Goal: Task Accomplishment & Management: Manage account settings

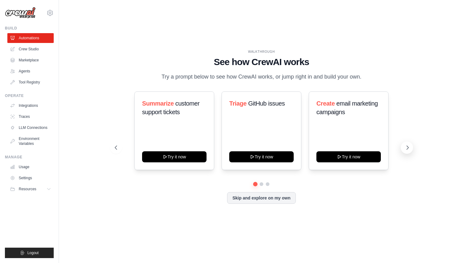
click at [409, 145] on icon at bounding box center [407, 148] width 6 height 6
click at [408, 147] on icon at bounding box center [408, 148] width 2 height 4
click at [119, 148] on button at bounding box center [116, 147] width 12 height 12
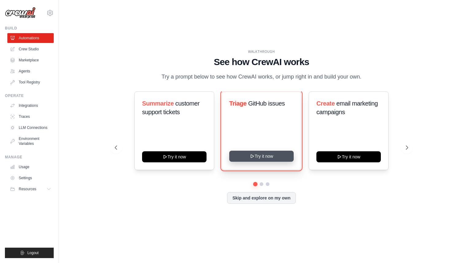
click at [273, 153] on button "Try it now" at bounding box center [261, 156] width 64 height 11
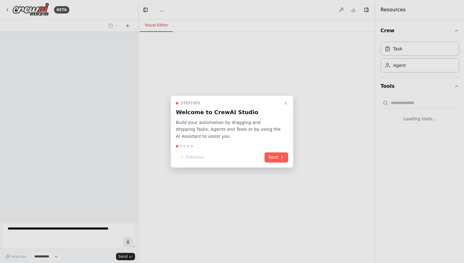
select select "****"
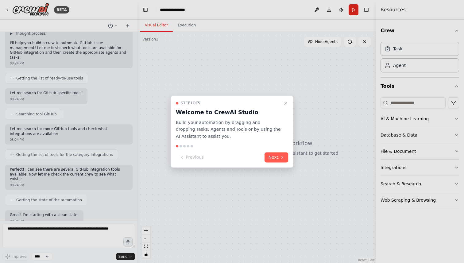
scroll to position [85, 0]
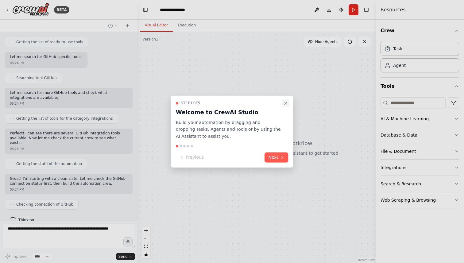
click at [285, 103] on icon "Close walkthrough" at bounding box center [285, 103] width 5 height 5
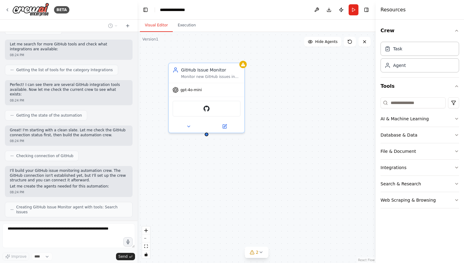
scroll to position [152, 0]
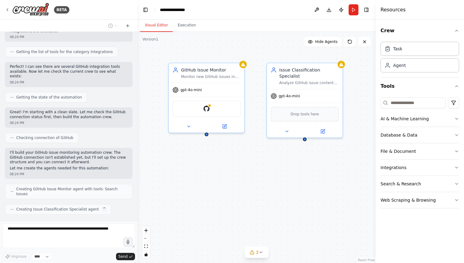
click at [12, 161] on div "I'll build your GitHub issue monitoring automation crew. The GitHub connection …" at bounding box center [69, 163] width 128 height 31
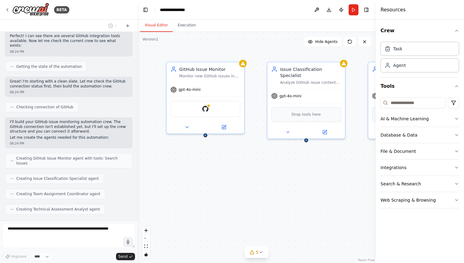
scroll to position [203, 0]
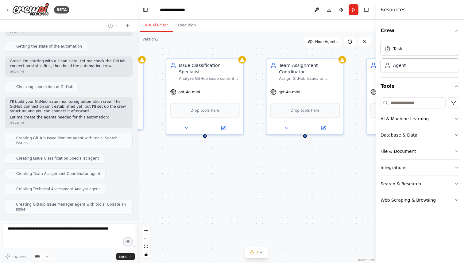
drag, startPoint x: 279, startPoint y: 174, endPoint x: 177, endPoint y: 170, distance: 102.6
click at [177, 170] on div "GitHub Issue Monitor Monitor new GitHub issues in the {repository_name} reposit…" at bounding box center [256, 147] width 238 height 231
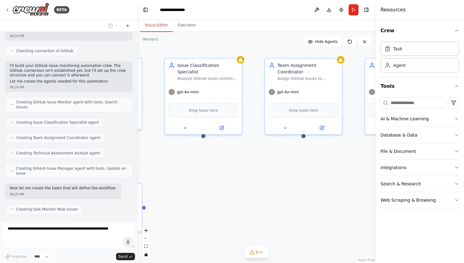
scroll to position [254, 0]
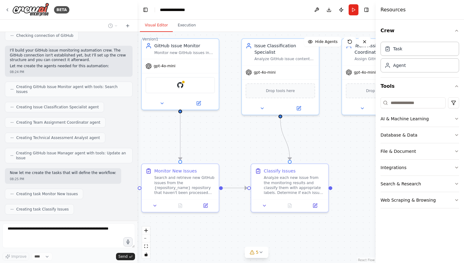
drag, startPoint x: 266, startPoint y: 158, endPoint x: 345, endPoint y: 138, distance: 81.3
click at [345, 138] on div ".deletable-edge-delete-btn { width: 20px; height: 20px; border: 0px solid #ffff…" at bounding box center [256, 147] width 238 height 231
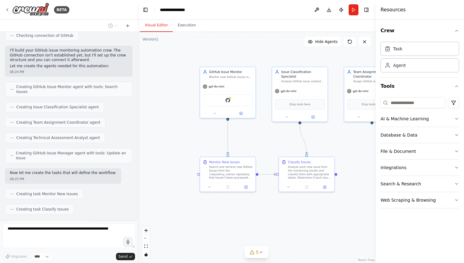
scroll to position [269, 0]
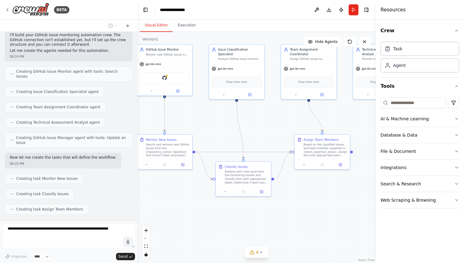
drag, startPoint x: 279, startPoint y: 145, endPoint x: 216, endPoint y: 123, distance: 67.3
click at [216, 123] on div ".deletable-edge-delete-btn { width: 20px; height: 20px; border: 0px solid #ffff…" at bounding box center [256, 147] width 238 height 231
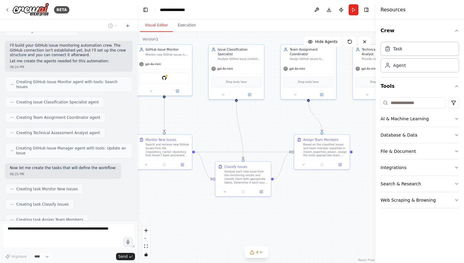
scroll to position [285, 0]
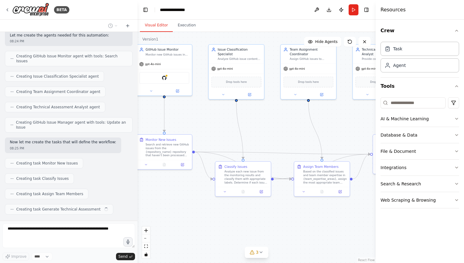
click at [59, 191] on span "Creating task Assign Team Members" at bounding box center [49, 193] width 67 height 5
click at [11, 207] on icon at bounding box center [12, 209] width 4 height 4
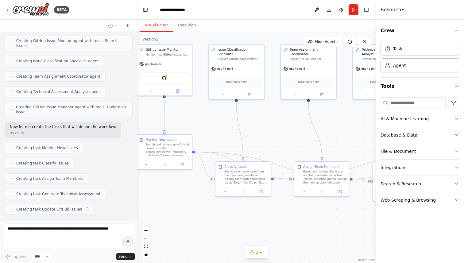
click at [11, 221] on div at bounding box center [13, 225] width 8 height 8
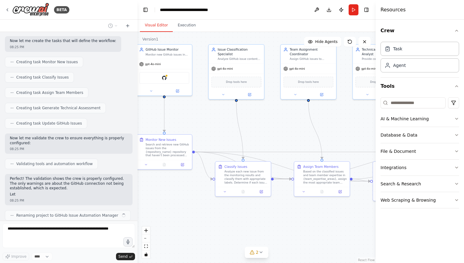
scroll to position [392, 0]
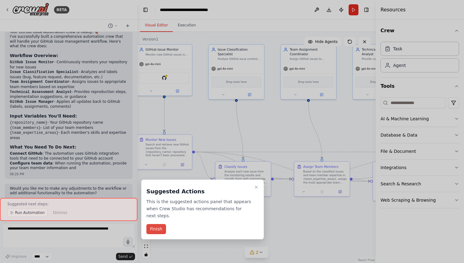
click at [156, 227] on button "Finish" at bounding box center [156, 229] width 20 height 10
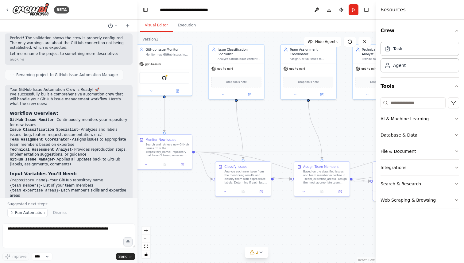
scroll to position [526, 0]
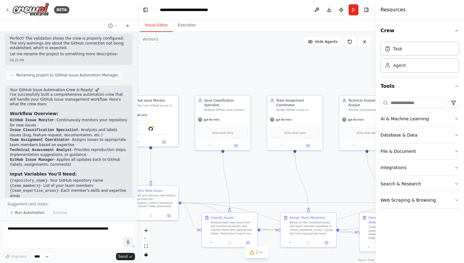
drag, startPoint x: 210, startPoint y: 116, endPoint x: 198, endPoint y: 167, distance: 52.5
click at [198, 167] on div ".deletable-edge-delete-btn { width: 20px; height: 20px; border: 0px solid #ffff…" at bounding box center [256, 147] width 238 height 231
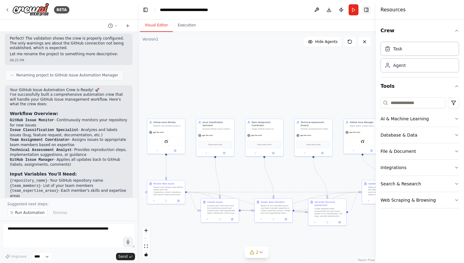
click at [369, 8] on button "Toggle Right Sidebar" at bounding box center [366, 10] width 9 height 9
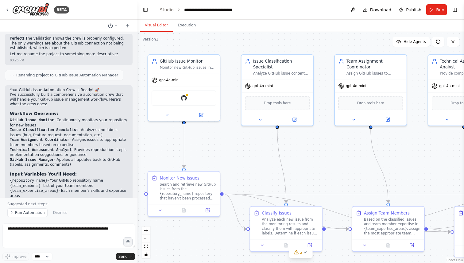
drag, startPoint x: 235, startPoint y: 161, endPoint x: 334, endPoint y: 143, distance: 100.4
click at [334, 143] on div ".deletable-edge-delete-btn { width: 20px; height: 20px; border: 0px solid #ffff…" at bounding box center [300, 147] width 326 height 231
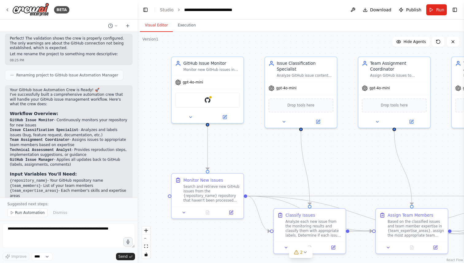
drag, startPoint x: 251, startPoint y: 144, endPoint x: 272, endPoint y: 145, distance: 20.6
click at [272, 145] on div ".deletable-edge-delete-btn { width: 20px; height: 20px; border: 0px solid #ffff…" at bounding box center [300, 147] width 326 height 231
click at [298, 76] on div "Analyze GitHub issue content and accurately classify issues with appropriate la…" at bounding box center [305, 74] width 56 height 5
click at [303, 70] on div "Issue Classification Specialist" at bounding box center [305, 65] width 56 height 12
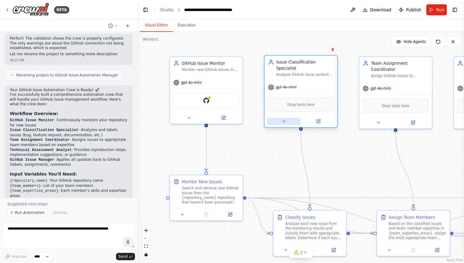
click at [285, 123] on icon at bounding box center [283, 121] width 5 height 5
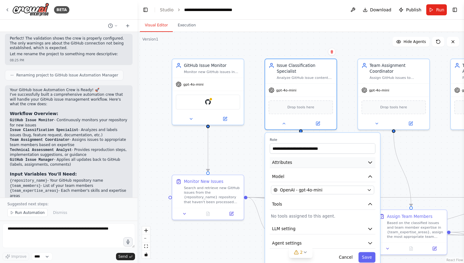
click at [302, 164] on button "Attributes" at bounding box center [323, 162] width 106 height 11
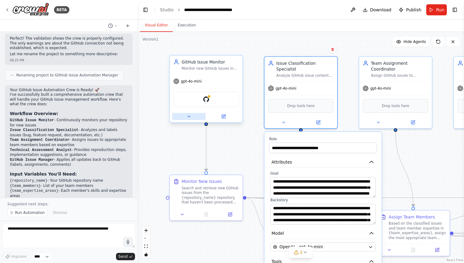
click at [190, 116] on icon at bounding box center [189, 116] width 5 height 5
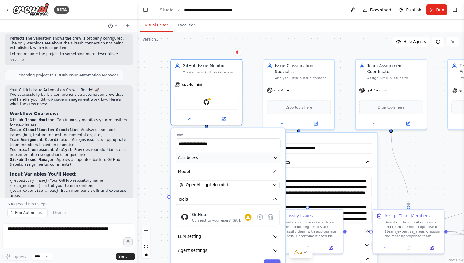
click at [218, 160] on button "Attributes" at bounding box center [228, 157] width 105 height 11
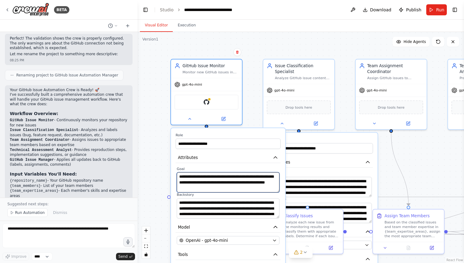
drag, startPoint x: 223, startPoint y: 186, endPoint x: 186, endPoint y: 176, distance: 38.0
click at [186, 176] on textarea "**********" at bounding box center [228, 182] width 103 height 20
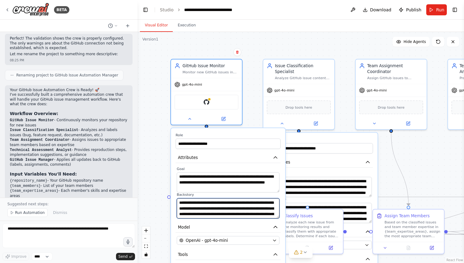
click at [201, 212] on textarea "**********" at bounding box center [228, 208] width 103 height 20
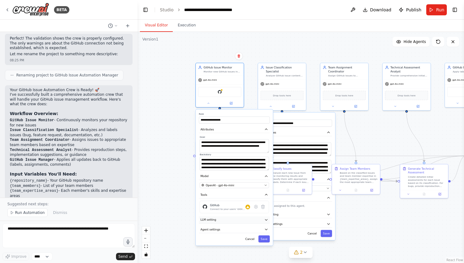
click at [264, 220] on icon "button" at bounding box center [266, 220] width 4 height 4
click at [265, 255] on icon "button" at bounding box center [266, 256] width 4 height 4
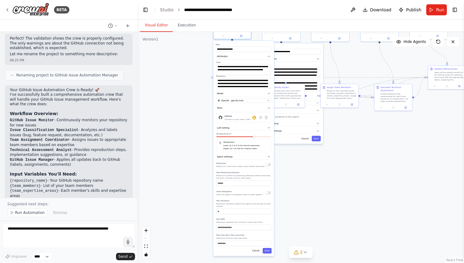
drag, startPoint x: 196, startPoint y: 187, endPoint x: 199, endPoint y: 98, distance: 88.4
click at [199, 98] on div "**********" at bounding box center [300, 147] width 326 height 231
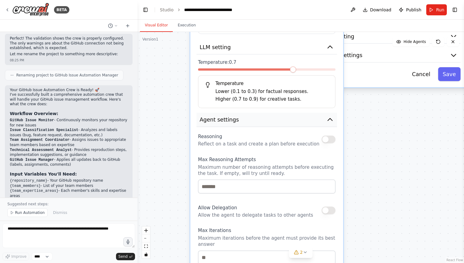
click at [334, 122] on button "Agent settings" at bounding box center [266, 120] width 141 height 14
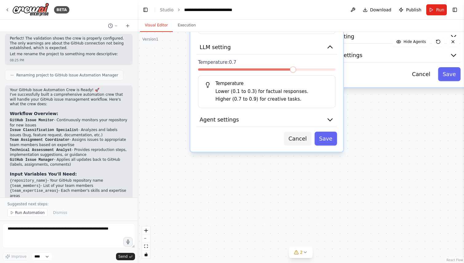
click at [300, 135] on button "Cancel" at bounding box center [298, 139] width 28 height 14
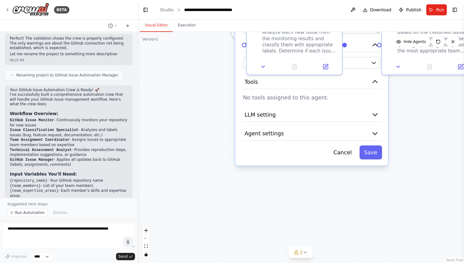
drag, startPoint x: 267, startPoint y: 164, endPoint x: 168, endPoint y: 263, distance: 140.4
click at [168, 263] on div ".deletable-edge-delete-btn { width: 20px; height: 20px; border: 0px solid #ffff…" at bounding box center [300, 147] width 326 height 231
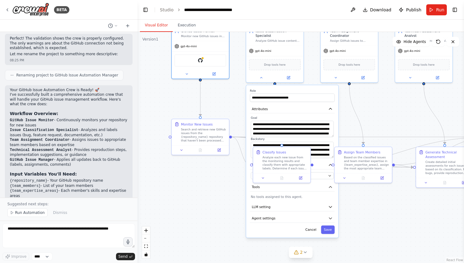
drag, startPoint x: 172, startPoint y: 115, endPoint x: 202, endPoint y: 187, distance: 77.3
click at [202, 187] on div ".deletable-edge-delete-btn { width: 20px; height: 20px; border: 0px solid #ffff…" at bounding box center [300, 147] width 326 height 231
click at [312, 232] on button "Cancel" at bounding box center [311, 230] width 17 height 8
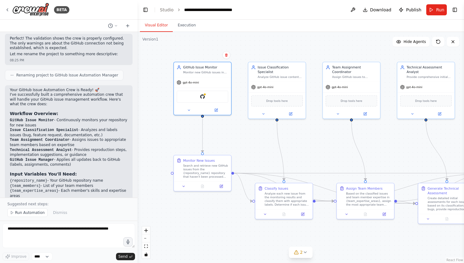
drag, startPoint x: 204, startPoint y: 183, endPoint x: 206, endPoint y: 220, distance: 36.3
click at [206, 220] on div ".deletable-edge-delete-btn { width: 20px; height: 20px; border: 0px solid #ffff…" at bounding box center [300, 147] width 326 height 231
click at [234, 137] on div ".deletable-edge-delete-btn { width: 20px; height: 20px; border: 0px solid #ffff…" at bounding box center [300, 147] width 326 height 231
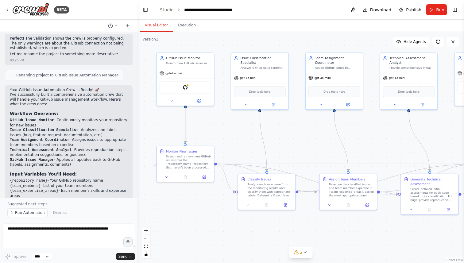
drag, startPoint x: 259, startPoint y: 146, endPoint x: 241, endPoint y: 137, distance: 19.5
click at [241, 137] on div ".deletable-edge-delete-btn { width: 20px; height: 20px; border: 0px solid #ffff…" at bounding box center [300, 147] width 326 height 231
click at [197, 155] on div "Search and retrieve new GitHub issues from the {repository_name} repository tha…" at bounding box center [188, 160] width 45 height 15
click at [168, 176] on icon at bounding box center [167, 176] width 4 height 4
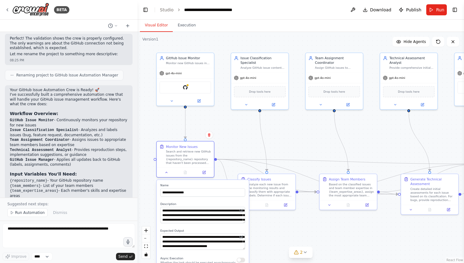
drag, startPoint x: 177, startPoint y: 207, endPoint x: 177, endPoint y: 200, distance: 6.5
click at [177, 200] on div "**********" at bounding box center [202, 240] width 92 height 121
click at [163, 147] on icon at bounding box center [161, 145] width 3 height 3
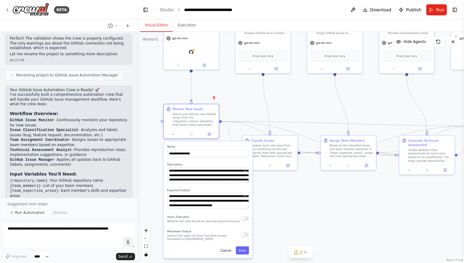
drag, startPoint x: 233, startPoint y: 149, endPoint x: 239, endPoint y: 109, distance: 40.0
click at [239, 109] on div ".deletable-edge-delete-btn { width: 20px; height: 20px; border: 0px solid #ffff…" at bounding box center [300, 147] width 326 height 231
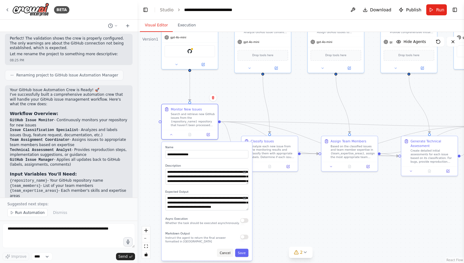
click at [227, 254] on button "Cancel" at bounding box center [225, 253] width 16 height 8
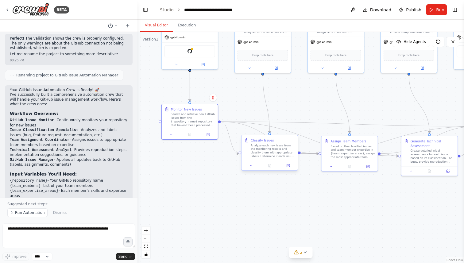
click at [278, 153] on div "Analyze each new issue from the monitoring results and classify them with appro…" at bounding box center [273, 151] width 44 height 15
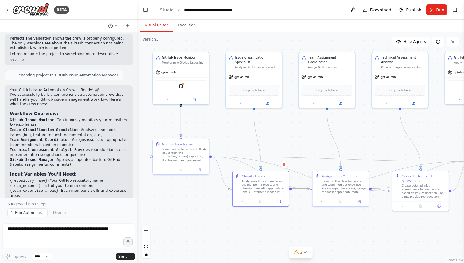
drag, startPoint x: 315, startPoint y: 115, endPoint x: 306, endPoint y: 150, distance: 36.2
click at [306, 150] on div ".deletable-edge-delete-btn { width: 20px; height: 20px; border: 0px solid #ffff…" at bounding box center [300, 147] width 326 height 231
click at [240, 104] on button at bounding box center [240, 102] width 26 height 6
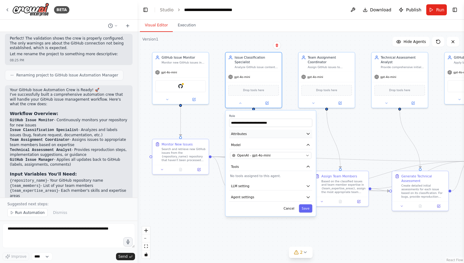
click at [261, 133] on button "Attributes" at bounding box center [270, 133] width 83 height 9
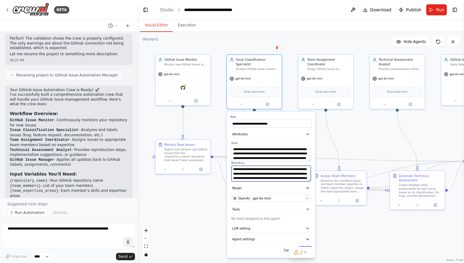
click at [276, 176] on textarea "**********" at bounding box center [270, 174] width 79 height 16
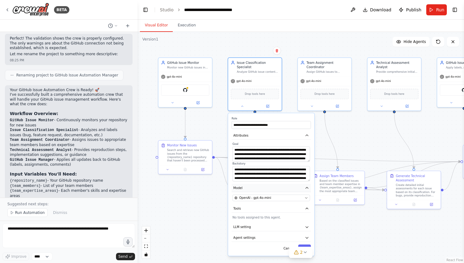
click at [284, 187] on button "Model" at bounding box center [271, 188] width 79 height 8
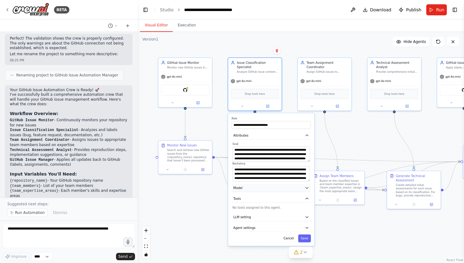
click at [281, 191] on button "Model" at bounding box center [271, 188] width 79 height 8
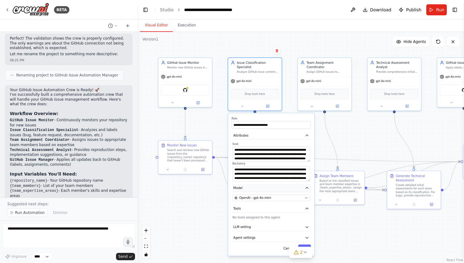
click at [281, 191] on button "Model" at bounding box center [271, 188] width 79 height 8
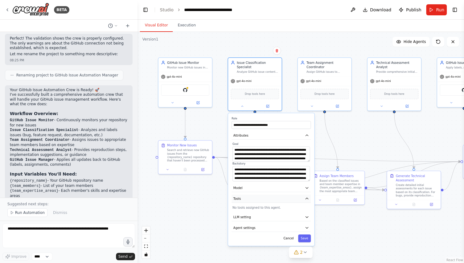
click at [280, 199] on button "Tools" at bounding box center [271, 199] width 79 height 8
click at [280, 206] on button "LLM setting" at bounding box center [271, 209] width 79 height 8
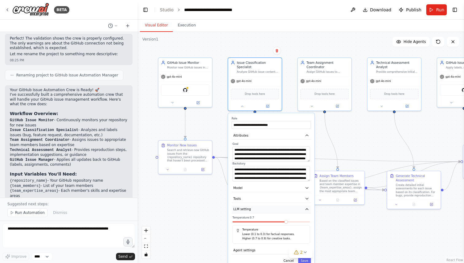
click at [280, 206] on button "LLM setting" at bounding box center [271, 209] width 79 height 8
click at [280, 217] on button "Agent settings" at bounding box center [271, 220] width 79 height 8
click at [199, 205] on div ".deletable-edge-delete-btn { width: 20px; height: 20px; border: 0px solid #ffff…" at bounding box center [300, 147] width 326 height 231
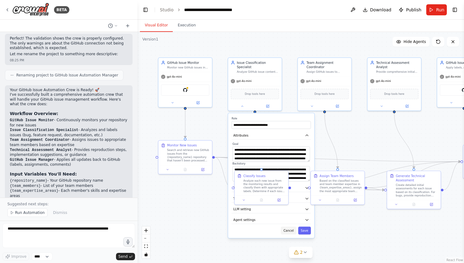
click at [290, 230] on button "Cancel" at bounding box center [289, 231] width 16 height 8
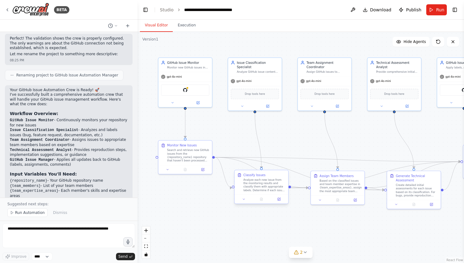
click at [272, 177] on div "Classify Issues Analyze each new issue from the monitoring results and classify…" at bounding box center [264, 182] width 42 height 19
click at [243, 201] on icon at bounding box center [243, 198] width 3 height 3
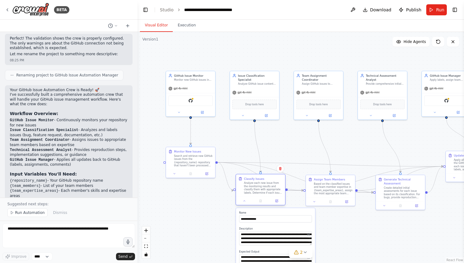
click at [241, 180] on icon at bounding box center [240, 179] width 2 height 3
click at [205, 206] on div ".deletable-edge-delete-btn { width: 20px; height: 20px; border: 0px solid #ffff…" at bounding box center [300, 147] width 326 height 231
click at [244, 204] on div at bounding box center [260, 201] width 49 height 8
click at [244, 201] on icon at bounding box center [245, 200] width 2 height 1
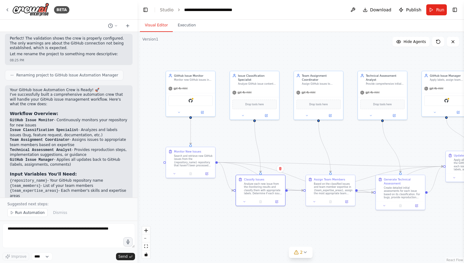
click at [231, 152] on div ".deletable-edge-delete-btn { width: 20px; height: 20px; border: 0px solid #ffff…" at bounding box center [300, 147] width 326 height 231
drag, startPoint x: 205, startPoint y: 156, endPoint x: 198, endPoint y: 147, distance: 10.9
click at [198, 147] on div "Search and retrieve new GitHub issues from the {repository_name} repository tha…" at bounding box center [185, 151] width 39 height 13
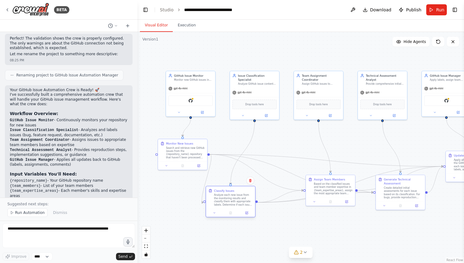
drag, startPoint x: 262, startPoint y: 181, endPoint x: 230, endPoint y: 194, distance: 33.9
click at [230, 194] on div "Analyze each new issue from the monitoring results and classify them with appro…" at bounding box center [233, 200] width 39 height 13
click at [448, 260] on link "React Flow" at bounding box center [454, 259] width 17 height 3
click at [306, 253] on icon at bounding box center [305, 252] width 5 height 5
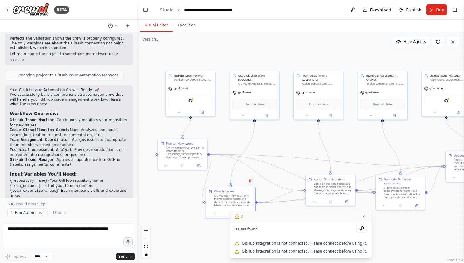
click at [362, 218] on icon at bounding box center [364, 216] width 5 height 5
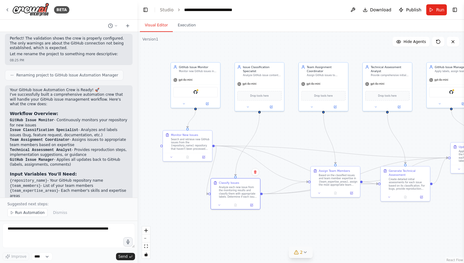
drag, startPoint x: 309, startPoint y: 224, endPoint x: 318, endPoint y: 222, distance: 9.3
click at [318, 221] on div ".deletable-edge-delete-btn { width: 20px; height: 20px; border: 0px solid #ffff…" at bounding box center [300, 147] width 326 height 231
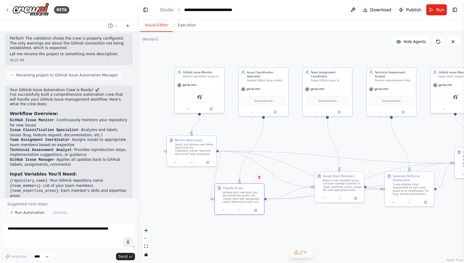
click at [264, 31] on div "Visual Editor Execution" at bounding box center [300, 26] width 326 height 12
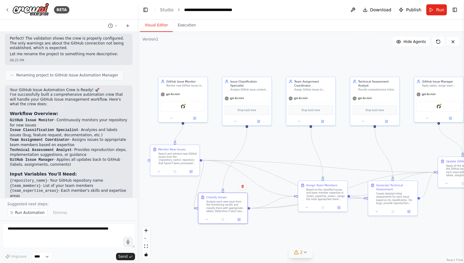
drag, startPoint x: 275, startPoint y: 57, endPoint x: 258, endPoint y: 66, distance: 18.8
click at [258, 66] on div ".deletable-edge-delete-btn { width: 20px; height: 20px; border: 0px solid #ffff…" at bounding box center [300, 147] width 326 height 231
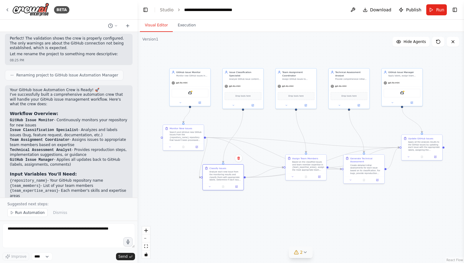
drag, startPoint x: 271, startPoint y: 52, endPoint x: 264, endPoint y: 50, distance: 7.9
click at [264, 50] on div ".deletable-edge-delete-btn { width: 20px; height: 20px; border: 0px solid #ffff…" at bounding box center [300, 147] width 326 height 231
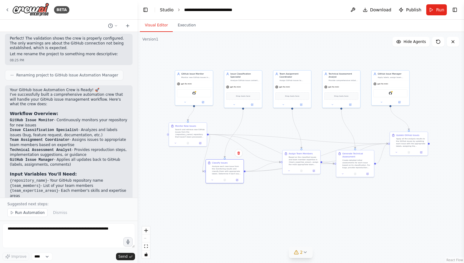
click at [165, 10] on link "Studio" at bounding box center [167, 9] width 14 height 5
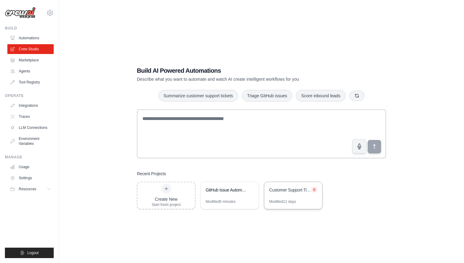
click at [315, 188] on icon at bounding box center [314, 190] width 4 height 4
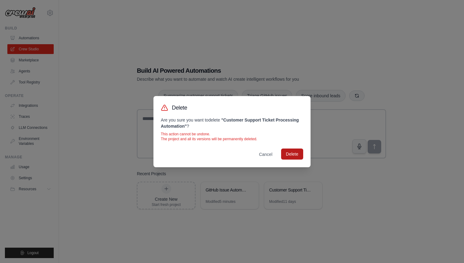
click at [293, 153] on button "Delete" at bounding box center [292, 154] width 22 height 11
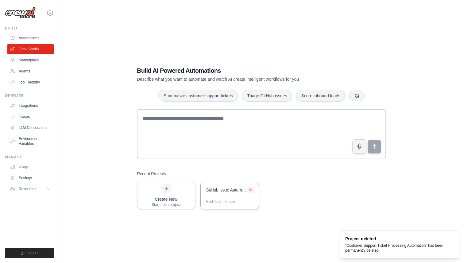
click at [250, 189] on icon at bounding box center [251, 190] width 4 height 4
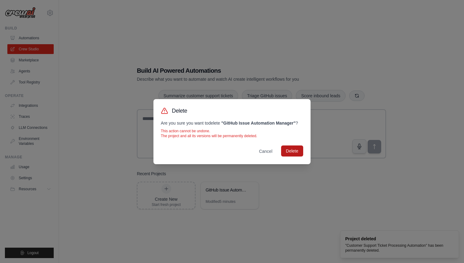
click at [291, 146] on button "Delete" at bounding box center [292, 150] width 22 height 11
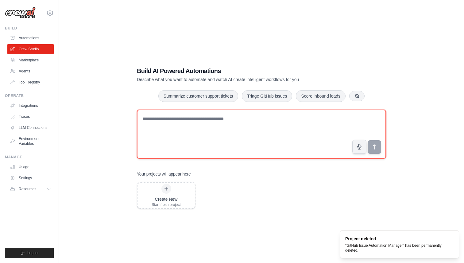
click at [170, 129] on textarea at bounding box center [261, 134] width 249 height 49
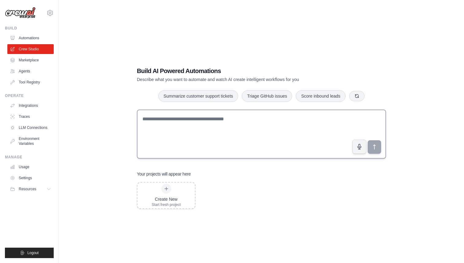
drag, startPoint x: 357, startPoint y: 98, endPoint x: 220, endPoint y: 120, distance: 138.9
click at [221, 122] on div "Build AI Powered Automations Describe what you want to automate and watch AI cr…" at bounding box center [261, 138] width 264 height 162
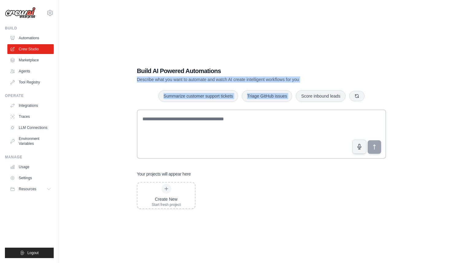
drag, startPoint x: 134, startPoint y: 79, endPoint x: 302, endPoint y: 83, distance: 167.6
click at [302, 83] on div "Build AI Powered Automations Describe what you want to automate and watch AI cr…" at bounding box center [261, 138] width 264 height 162
click at [303, 79] on p "Describe what you want to automate and watch AI create intelligent workflows fo…" at bounding box center [240, 79] width 206 height 6
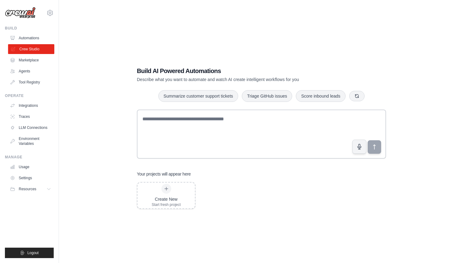
click at [29, 49] on link "Crew Studio" at bounding box center [31, 49] width 46 height 10
click at [29, 68] on link "Agents" at bounding box center [30, 71] width 46 height 10
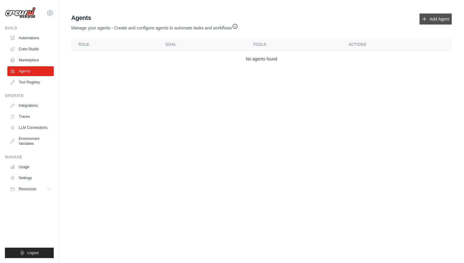
click at [435, 16] on link "Add Agent" at bounding box center [435, 19] width 32 height 11
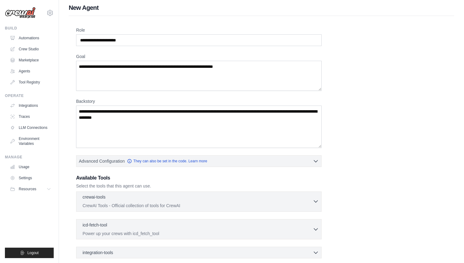
scroll to position [6, 0]
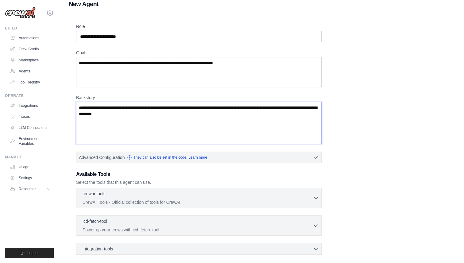
click at [232, 124] on textarea "Backstory" at bounding box center [198, 123] width 245 height 42
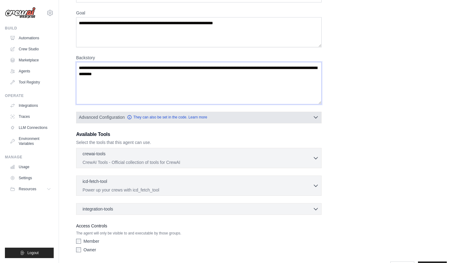
scroll to position [66, 0]
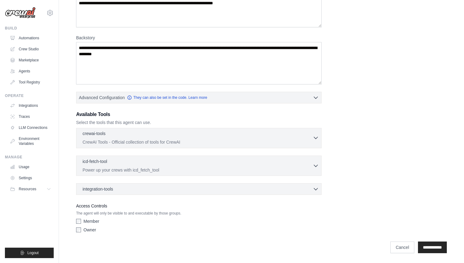
click at [308, 134] on div "crewai-tools 0 selected" at bounding box center [198, 133] width 230 height 7
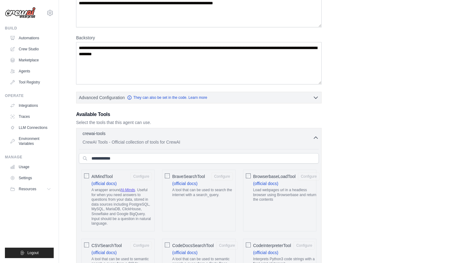
click at [308, 134] on div "crewai-tools 0 selected" at bounding box center [198, 133] width 230 height 7
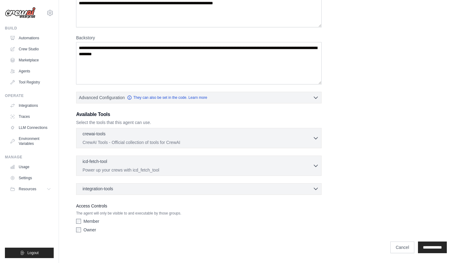
click at [317, 186] on icon "button" at bounding box center [316, 189] width 6 height 6
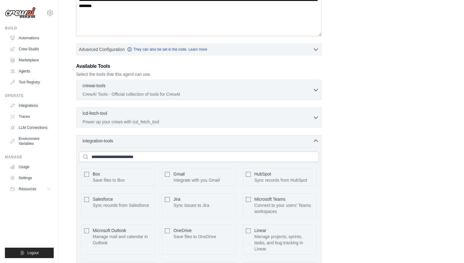
scroll to position [108, 0]
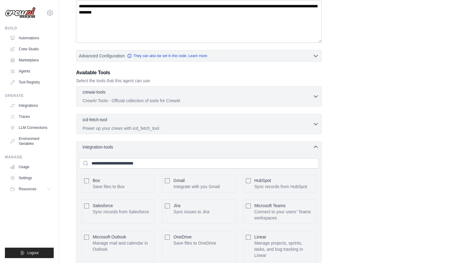
click at [314, 145] on icon "button" at bounding box center [316, 147] width 6 height 6
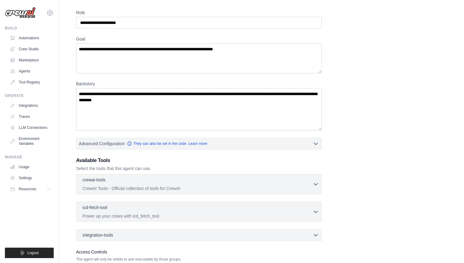
scroll to position [0, 0]
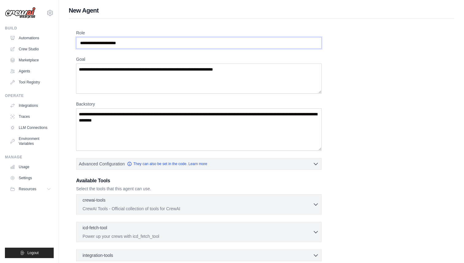
click at [114, 41] on input "Role" at bounding box center [198, 43] width 245 height 12
drag, startPoint x: 113, startPoint y: 43, endPoint x: 77, endPoint y: 42, distance: 35.3
click at [77, 42] on input "Role" at bounding box center [198, 43] width 245 height 12
type input "**********"
click at [113, 67] on textarea "Goal" at bounding box center [198, 79] width 245 height 30
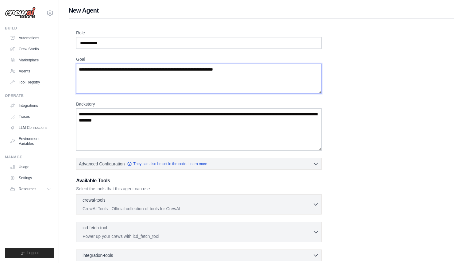
click at [153, 88] on textarea "Goal" at bounding box center [198, 79] width 245 height 30
drag, startPoint x: 246, startPoint y: 67, endPoint x: 122, endPoint y: 64, distance: 123.4
click at [122, 64] on textarea "Goal" at bounding box center [198, 79] width 245 height 30
type textarea "*"
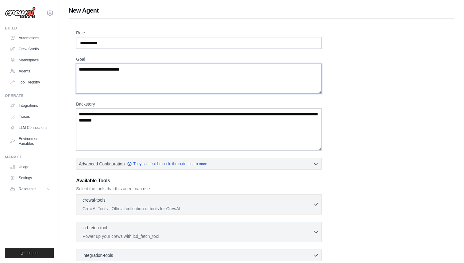
type textarea "**********"
click at [164, 121] on textarea "Backstory" at bounding box center [198, 129] width 245 height 42
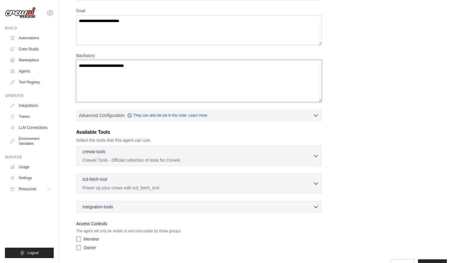
scroll to position [66, 0]
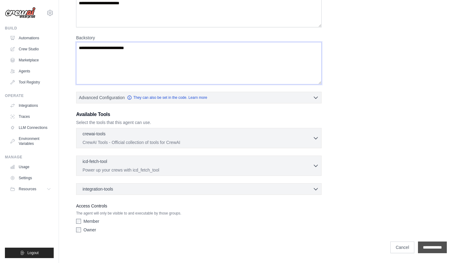
type textarea "**********"
click at [435, 245] on input "**********" at bounding box center [432, 247] width 29 height 12
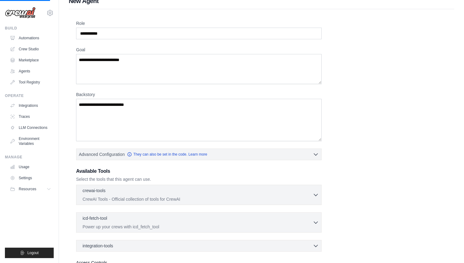
scroll to position [0, 0]
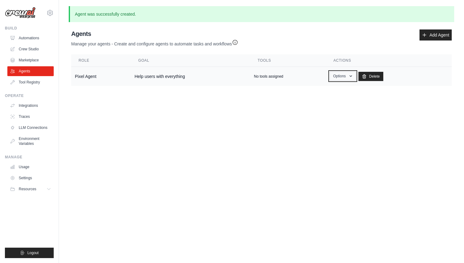
click at [349, 78] on icon "button" at bounding box center [350, 76] width 5 height 5
click at [377, 102] on body "safal@pixelesq.com Settings Build Automations Crew Studio" at bounding box center [232, 131] width 464 height 263
drag, startPoint x: 138, startPoint y: 15, endPoint x: 74, endPoint y: 14, distance: 64.4
click at [74, 14] on p "Agent was successfully created." at bounding box center [261, 14] width 385 height 16
copy p "Agent was successfully created."
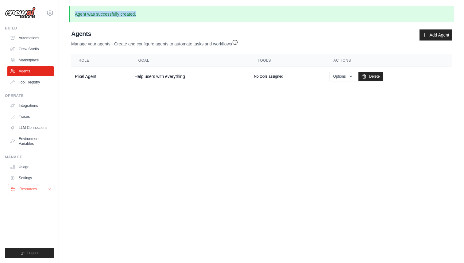
click at [46, 187] on button "Resources" at bounding box center [31, 189] width 46 height 10
